Goal: Use online tool/utility: Utilize a website feature to perform a specific function

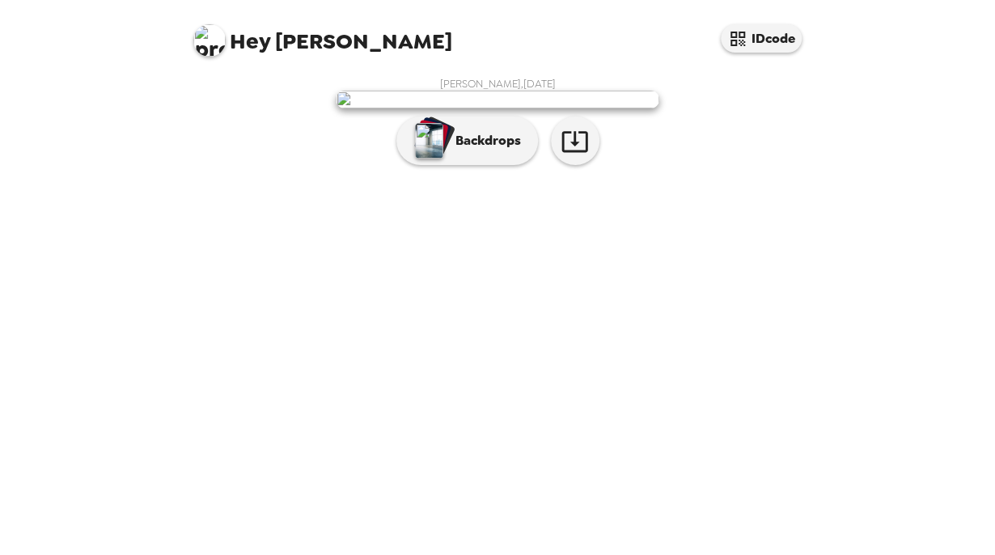
scroll to position [5, 0]
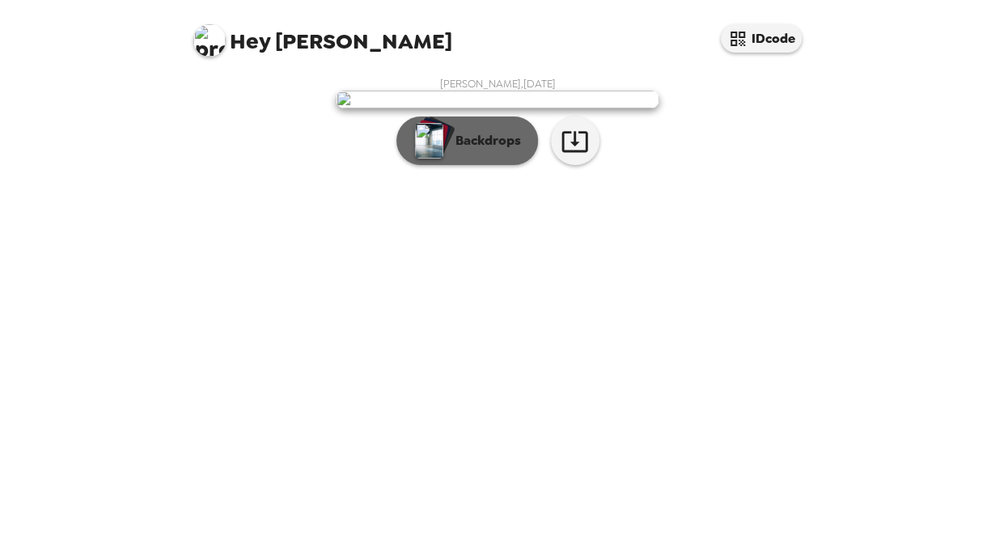
click at [453, 150] on p "Backdrops" at bounding box center [484, 140] width 74 height 19
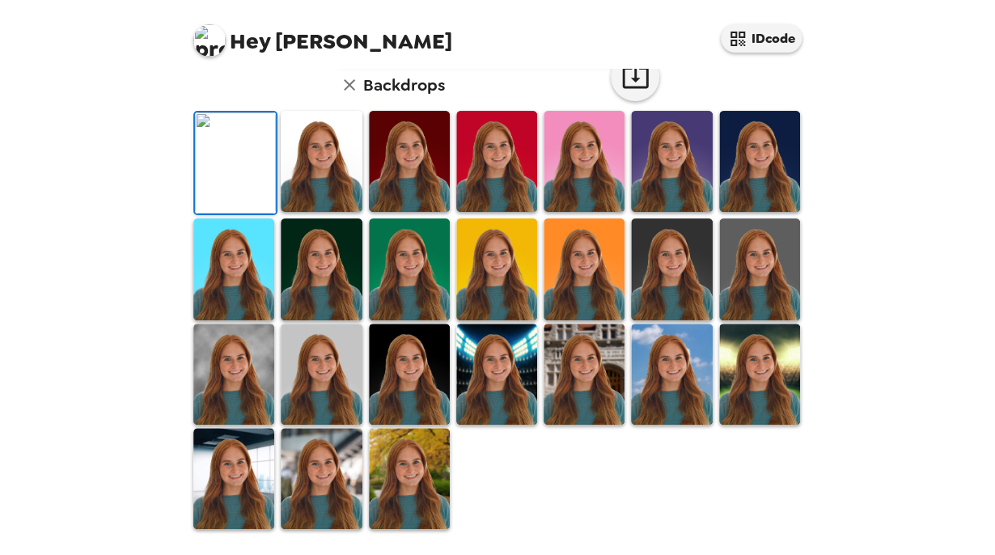
scroll to position [218, 0]
click at [336, 212] on img at bounding box center [321, 161] width 81 height 101
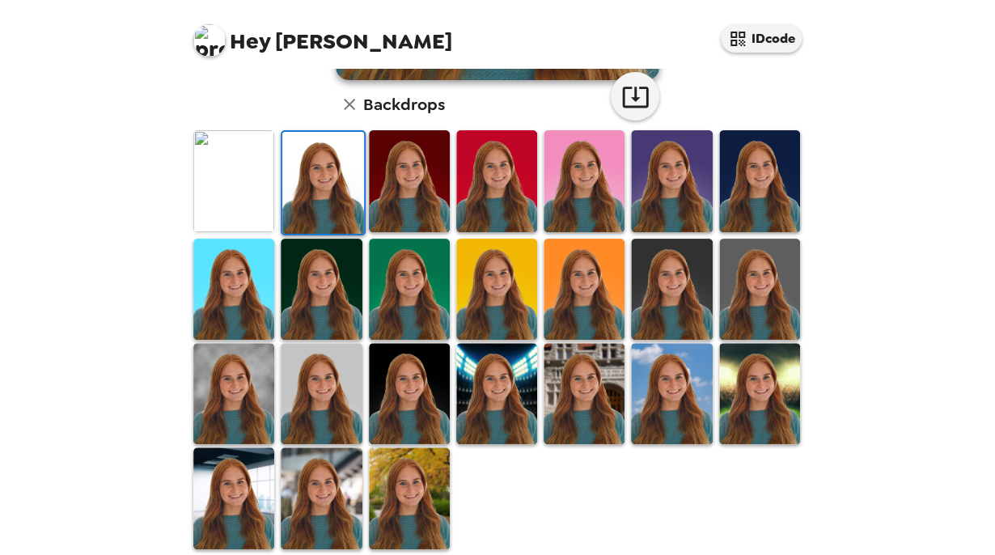
scroll to position [426, 0]
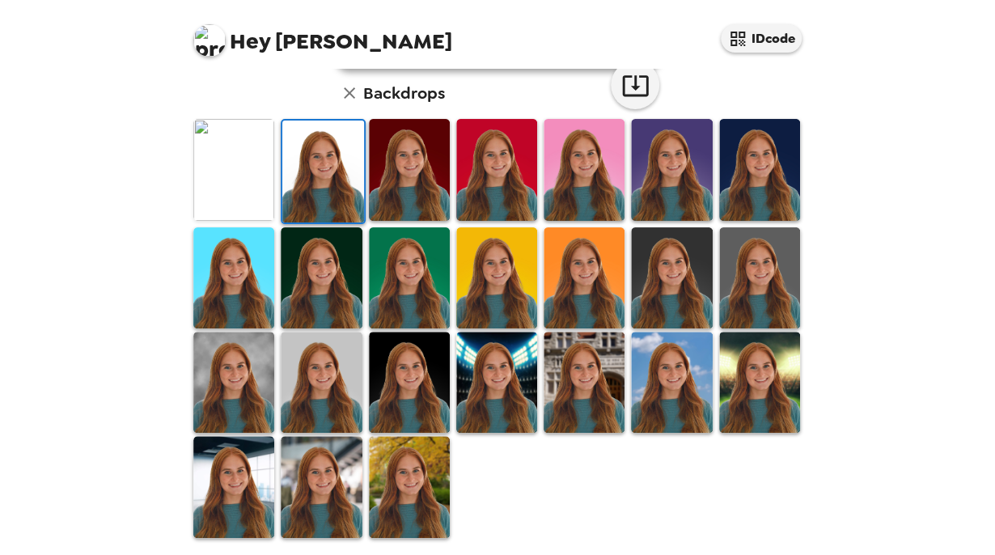
click at [254, 467] on img at bounding box center [233, 486] width 81 height 101
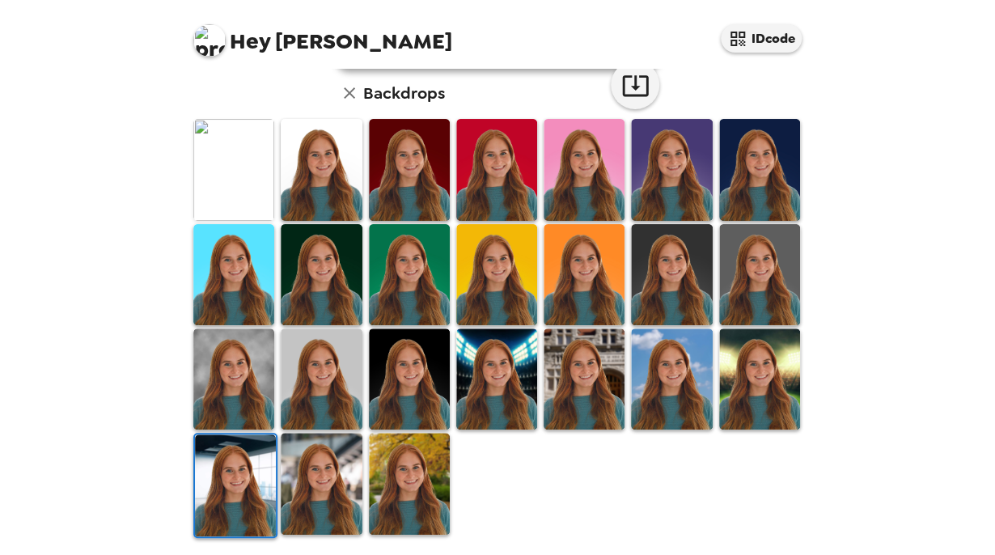
click at [238, 379] on img at bounding box center [233, 378] width 81 height 101
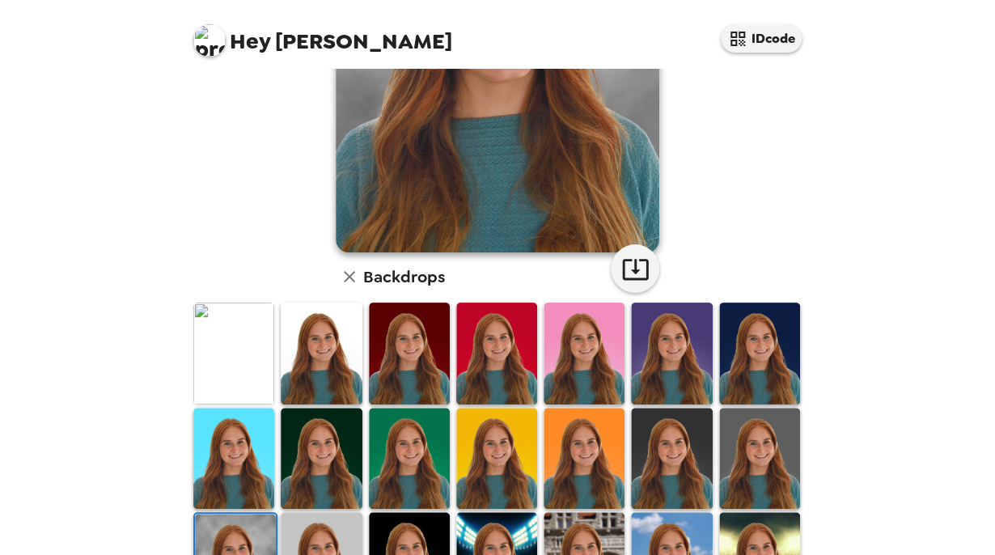
scroll to position [231, 0]
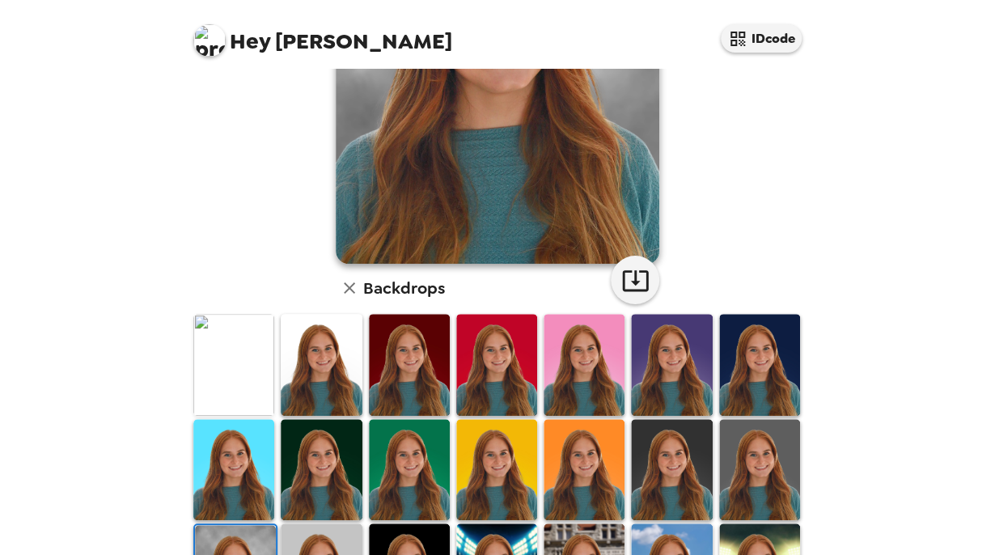
click at [246, 365] on img at bounding box center [233, 364] width 81 height 101
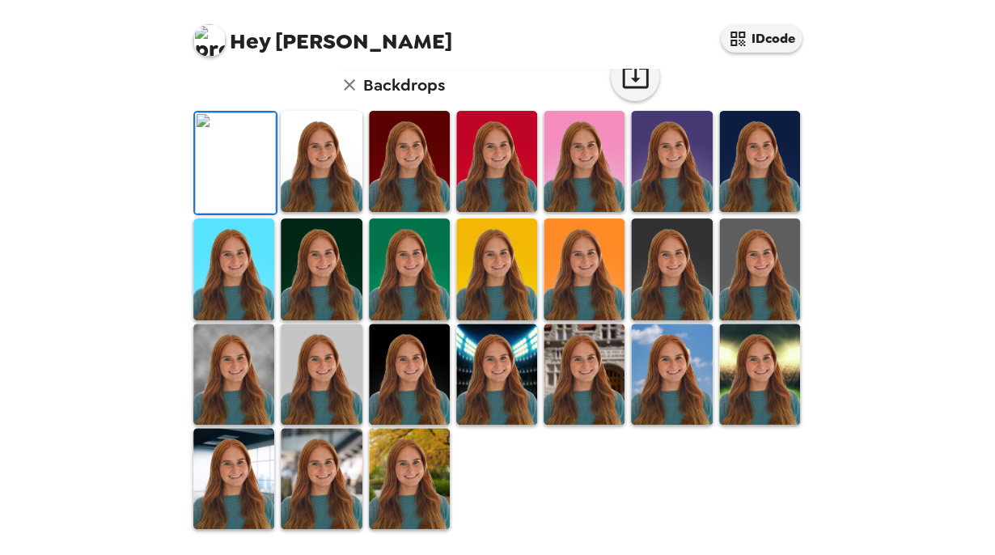
click at [319, 212] on img at bounding box center [321, 161] width 81 height 101
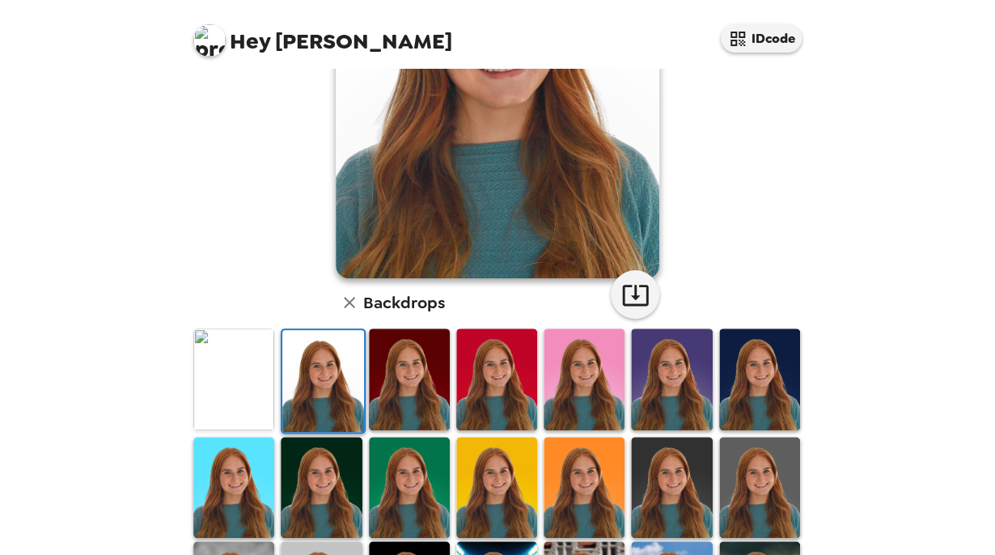
scroll to position [216, 0]
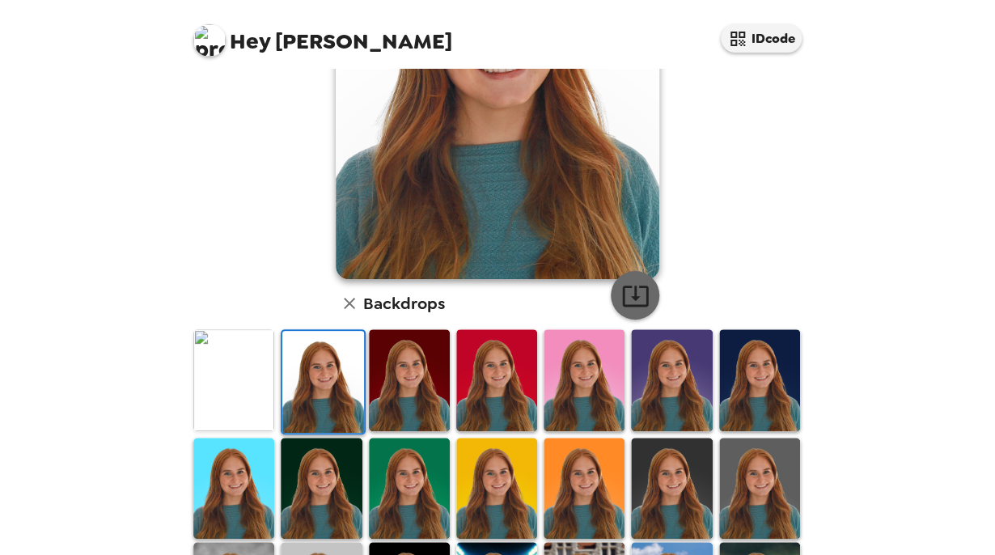
click at [639, 293] on icon "button" at bounding box center [635, 295] width 28 height 28
